Goal: Task Accomplishment & Management: Manage account settings

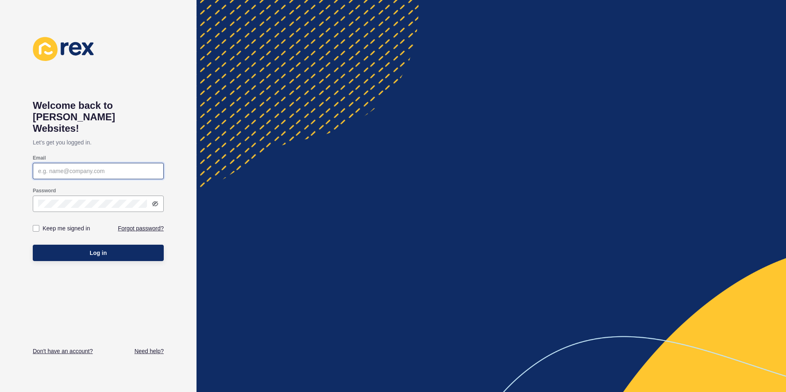
click at [116, 167] on input "Email" at bounding box center [98, 171] width 120 height 8
type input "[EMAIL_ADDRESS][DOMAIN_NAME]"
click at [33, 245] on button "Log in" at bounding box center [98, 253] width 131 height 16
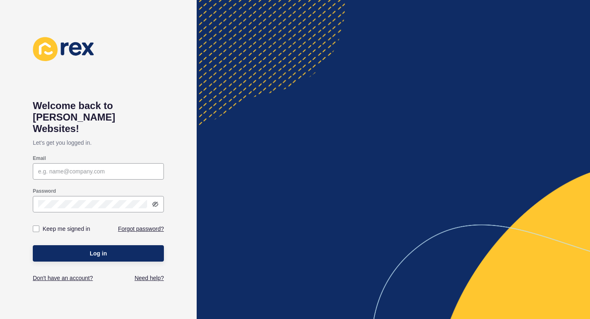
click at [17, 105] on div "Welcome back to [PERSON_NAME] Websites! Let's get you logged in. Email Password…" at bounding box center [98, 159] width 197 height 319
click at [94, 104] on h1 "Welcome back to [PERSON_NAME] Websites!" at bounding box center [98, 117] width 131 height 34
